Goal: Information Seeking & Learning: Understand process/instructions

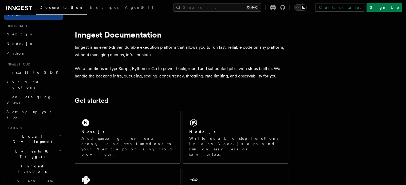
scroll to position [3, 0]
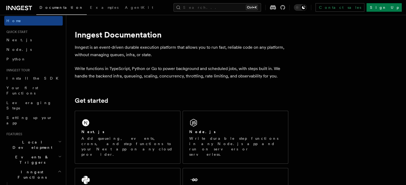
click at [58, 140] on icon "button" at bounding box center [59, 142] width 3 height 4
click at [59, 141] on icon "button" at bounding box center [60, 141] width 2 height 1
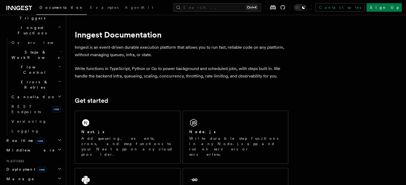
scroll to position [148, 0]
click at [53, 165] on h2 "Deployment new" at bounding box center [33, 170] width 58 height 10
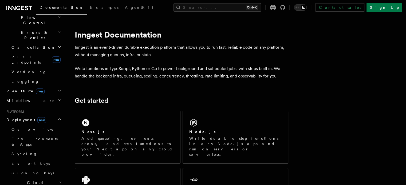
scroll to position [197, 0]
click at [29, 125] on link "Overview" at bounding box center [35, 130] width 53 height 10
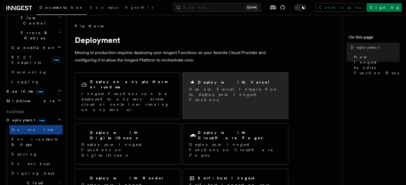
click at [209, 85] on h2 "Deploy with Vercel" at bounding box center [234, 82] width 72 height 5
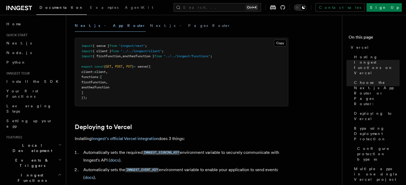
scroll to position [175, 0]
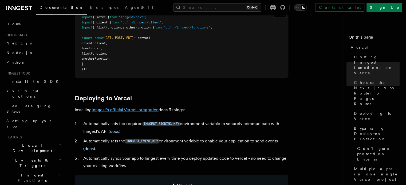
click at [133, 110] on link "Inngest's official Vercel integration" at bounding box center [125, 110] width 67 height 5
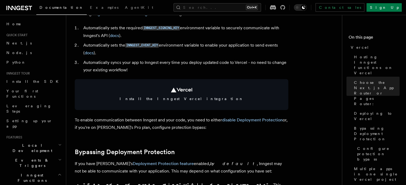
scroll to position [271, 0]
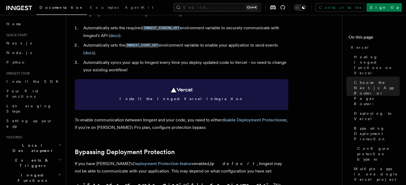
click at [165, 90] on link "Install the Inngest Vercel integration" at bounding box center [181, 94] width 213 height 31
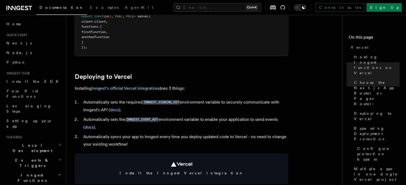
scroll to position [196, 0]
click at [137, 89] on link "Inngest's official Vercel integration" at bounding box center [125, 88] width 67 height 5
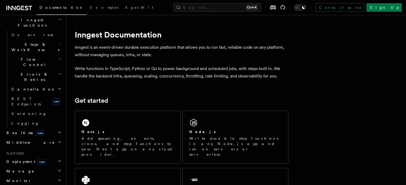
scroll to position [157, 0]
click at [57, 158] on icon "button" at bounding box center [59, 160] width 4 height 4
click at [45, 166] on link "Overview" at bounding box center [35, 171] width 53 height 10
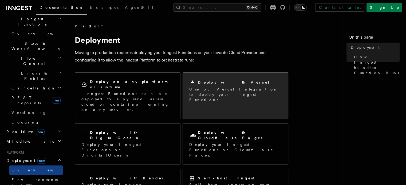
click at [204, 92] on p "Use our Vercel Integration to deploy your Inngest Functions." at bounding box center [235, 95] width 92 height 16
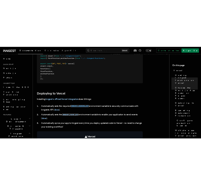
scroll to position [213, 0]
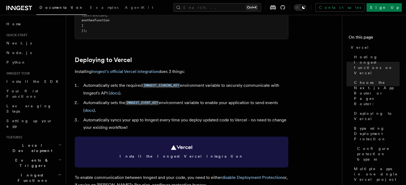
click at [170, 150] on link "Install the Inngest Vercel integration" at bounding box center [181, 152] width 213 height 31
click at [167, 148] on link "Install the Inngest Vercel integration" at bounding box center [181, 152] width 213 height 31
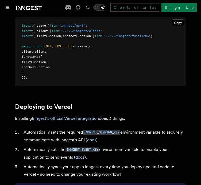
scroll to position [172, 0]
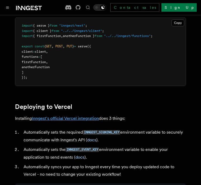
click at [87, 121] on link "Inngest's official Vercel integration" at bounding box center [65, 118] width 67 height 5
